Goal: Use online tool/utility: Utilize a website feature to perform a specific function

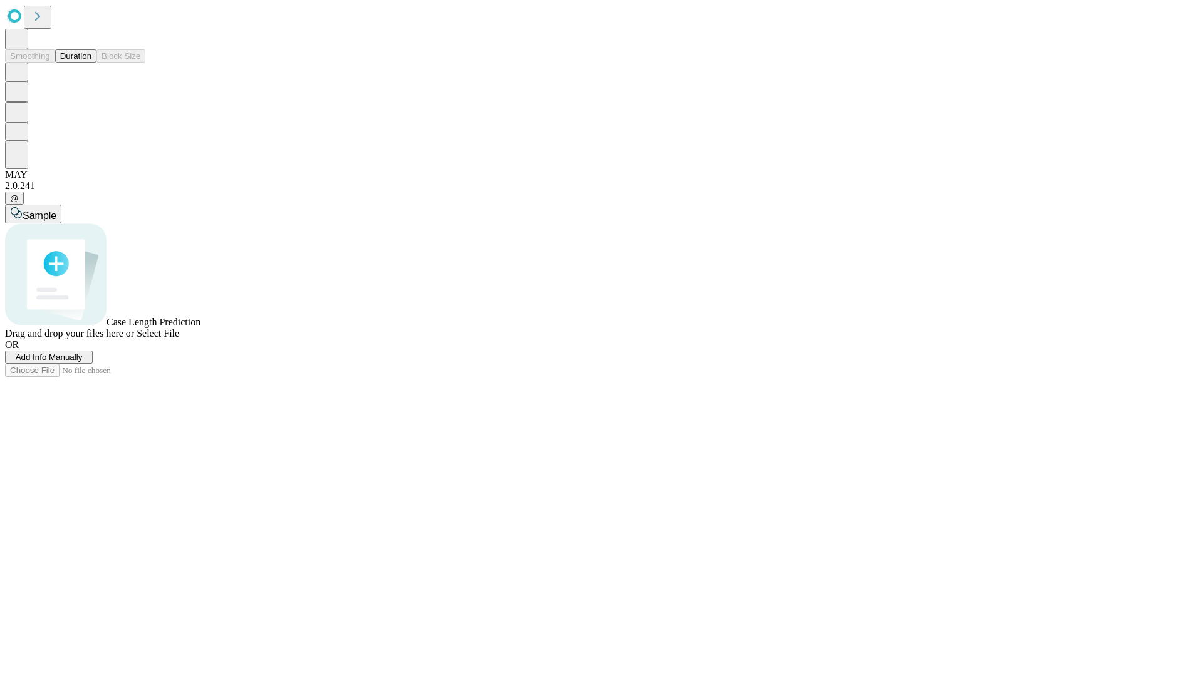
click at [91, 63] on button "Duration" at bounding box center [75, 55] width 41 height 13
click at [179, 339] on span "Select File" at bounding box center [158, 333] width 43 height 11
